Goal: Navigation & Orientation: Understand site structure

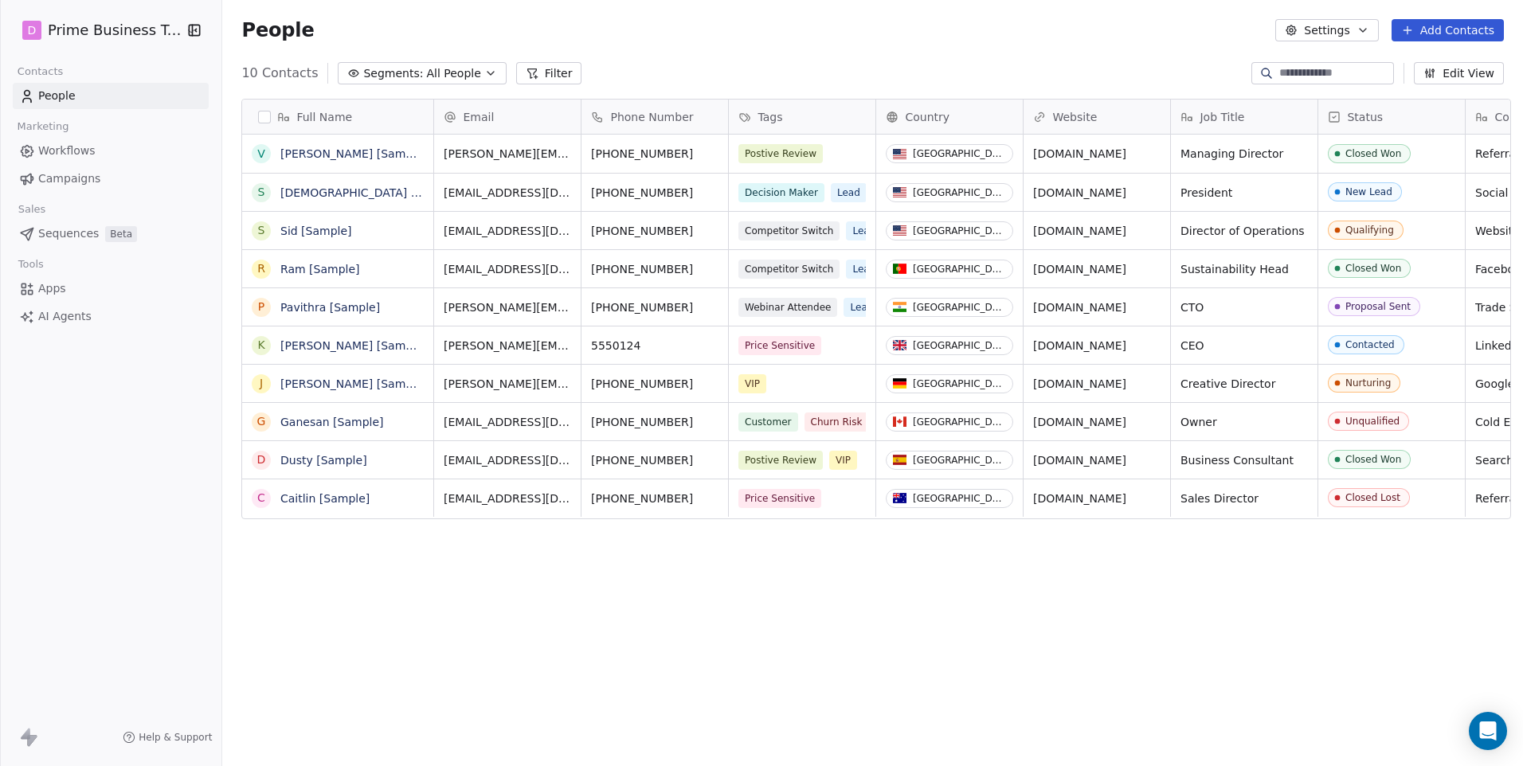
scroll to position [662, 1296]
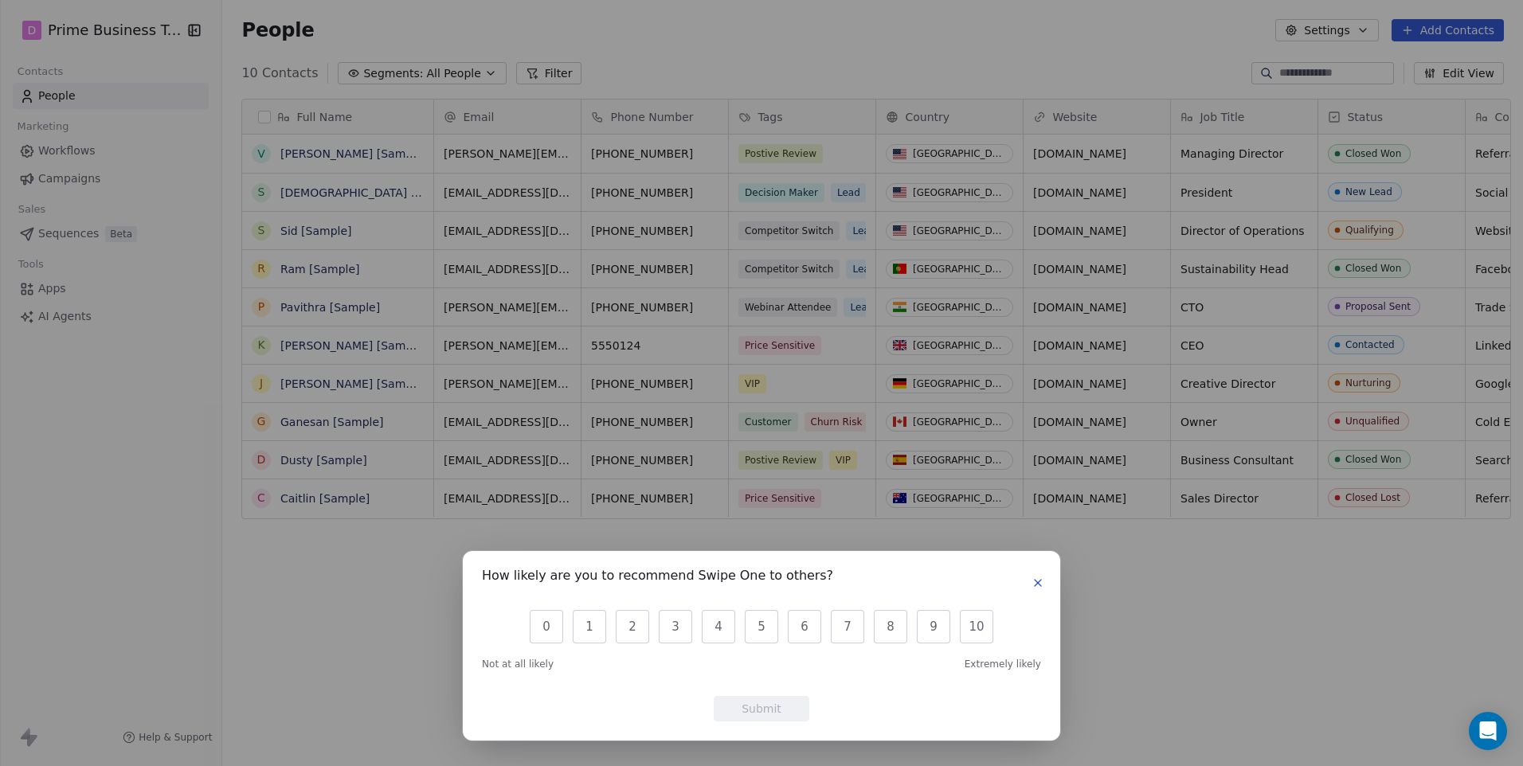
click at [1035, 590] on button "button" at bounding box center [1037, 583] width 19 height 19
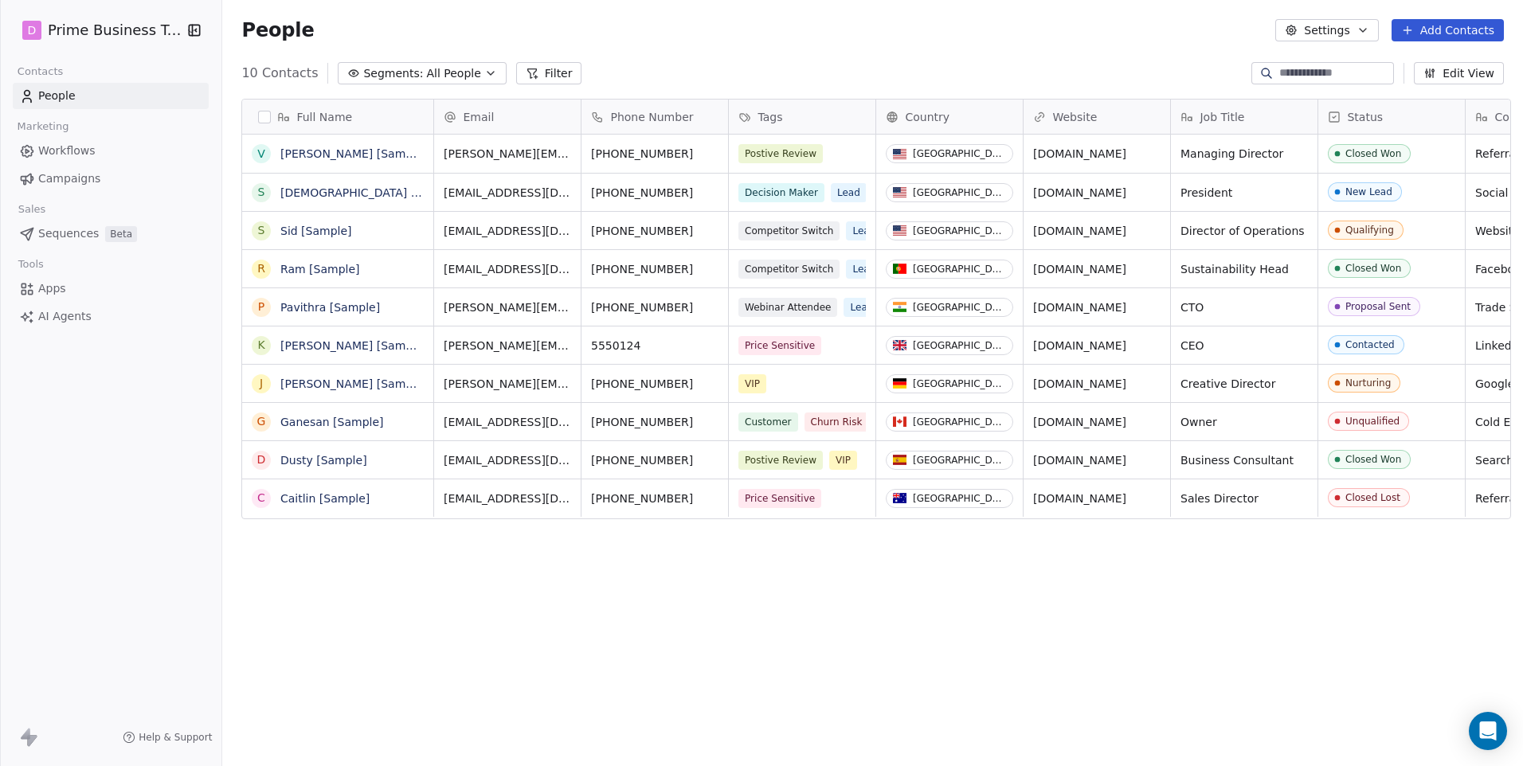
click at [49, 158] on span "Workflows" at bounding box center [66, 151] width 57 height 17
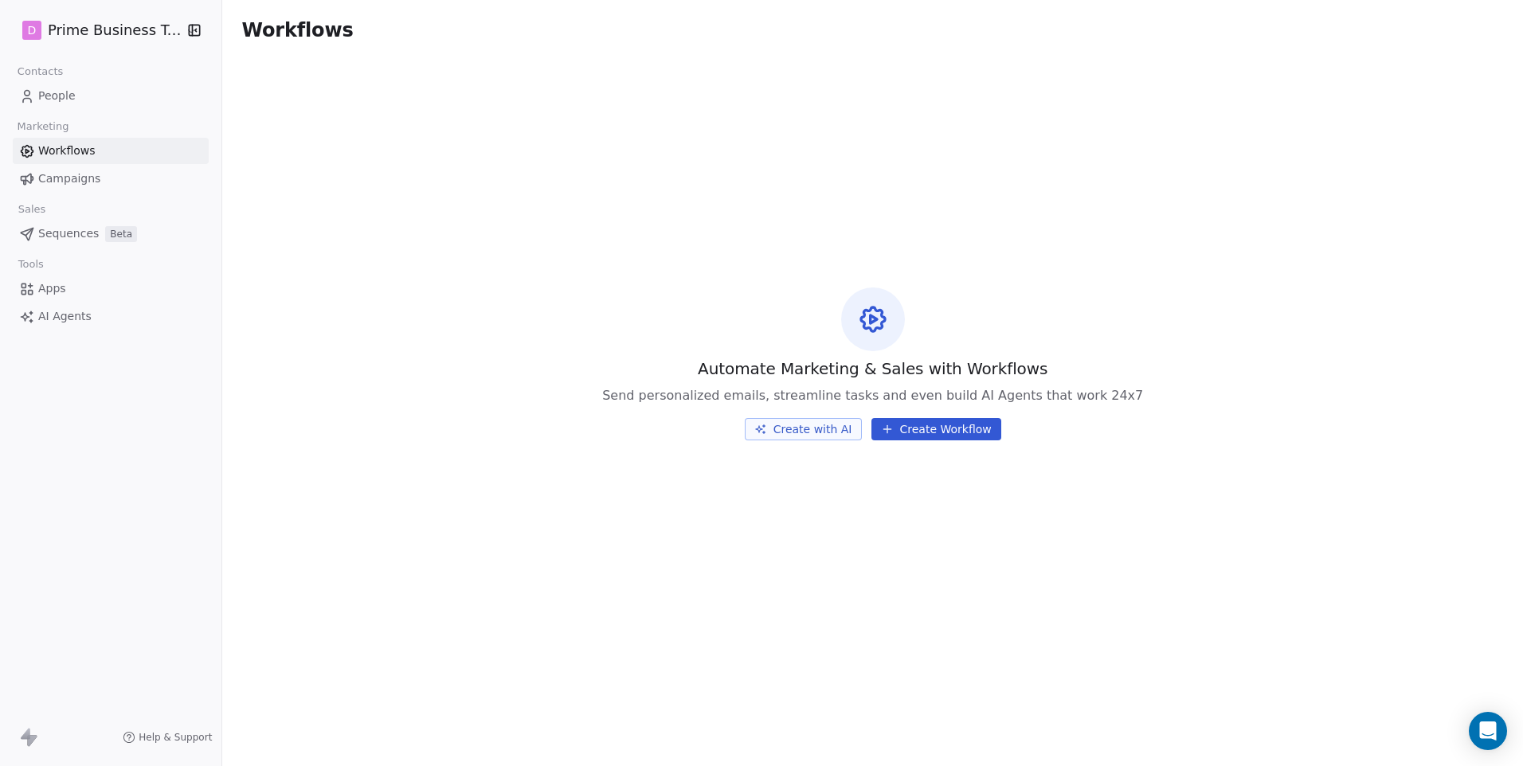
click at [49, 237] on span "Sequences" at bounding box center [68, 233] width 61 height 17
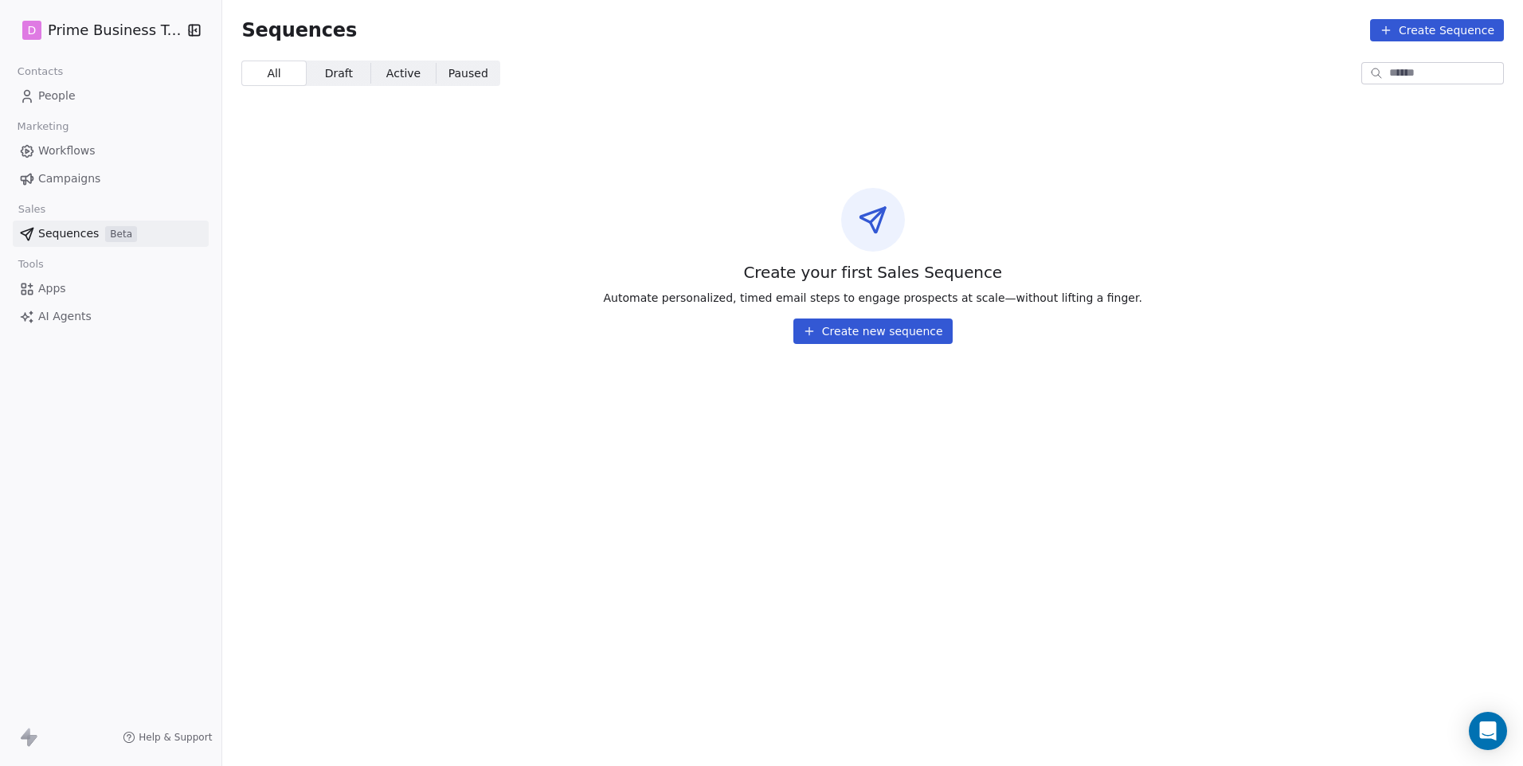
click at [45, 291] on span "Apps" at bounding box center [52, 288] width 28 height 17
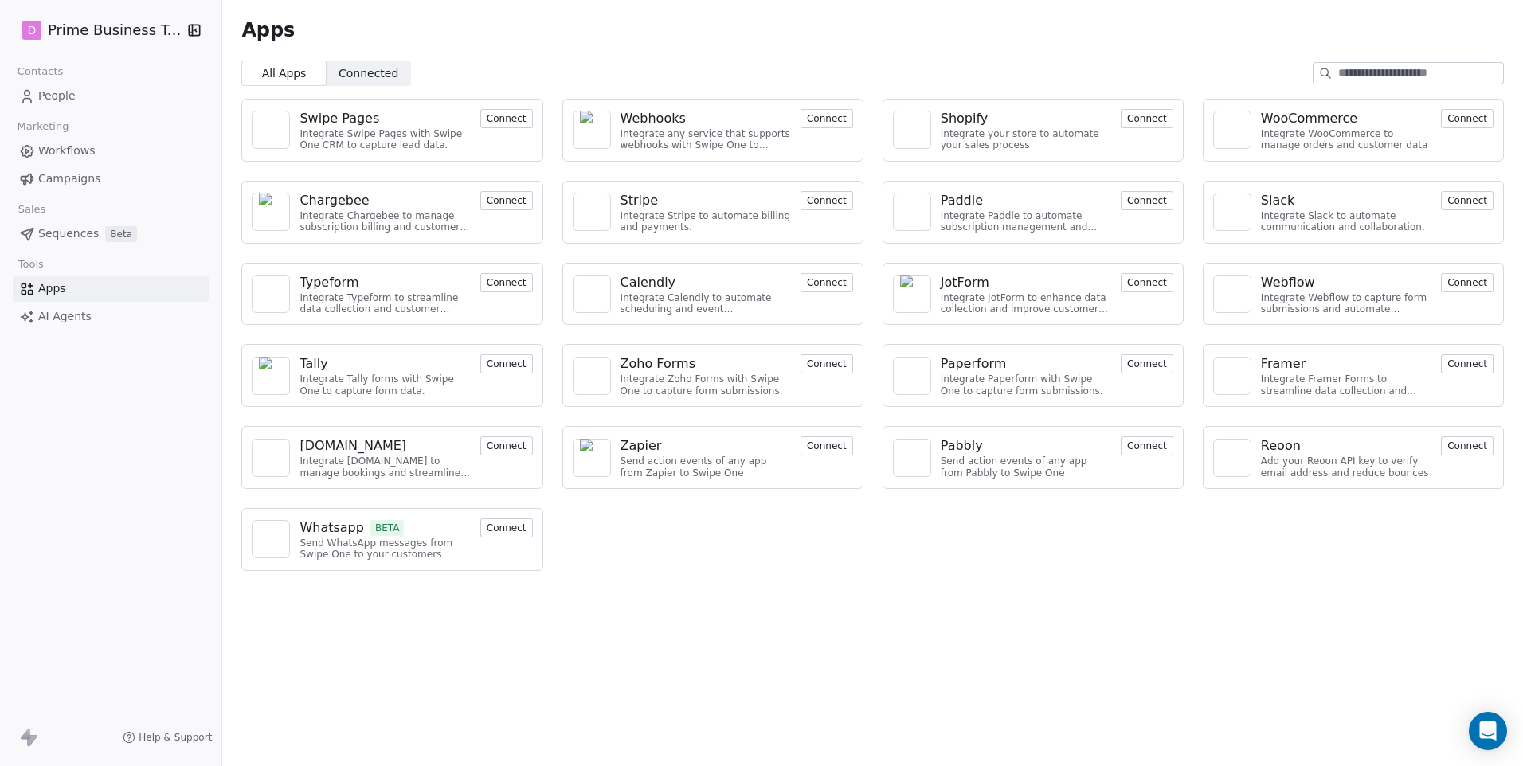
click at [362, 76] on span "Connected" at bounding box center [369, 73] width 60 height 17
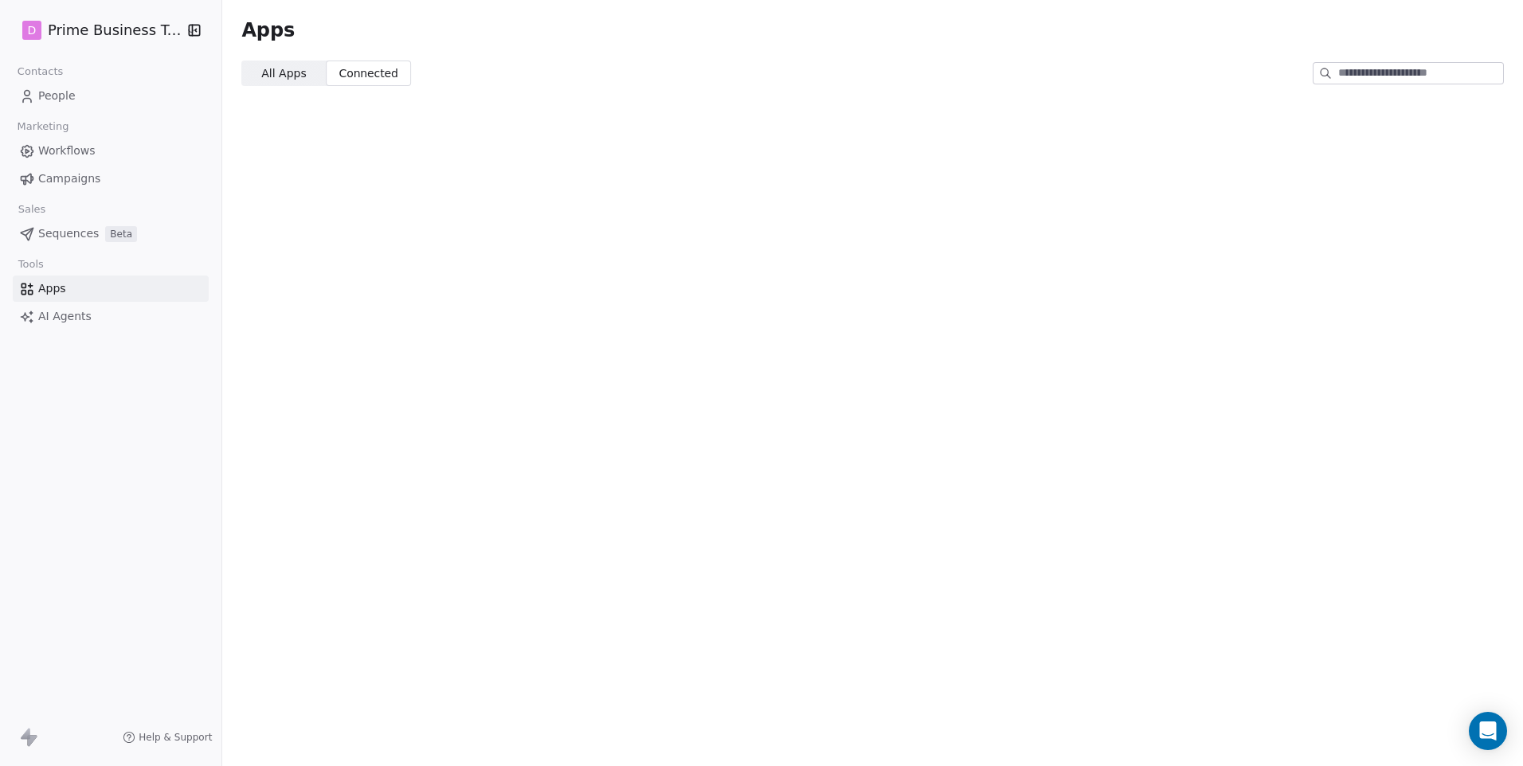
click at [255, 64] on span "All Apps All Apps" at bounding box center [283, 73] width 84 height 25
